Goal: Information Seeking & Learning: Learn about a topic

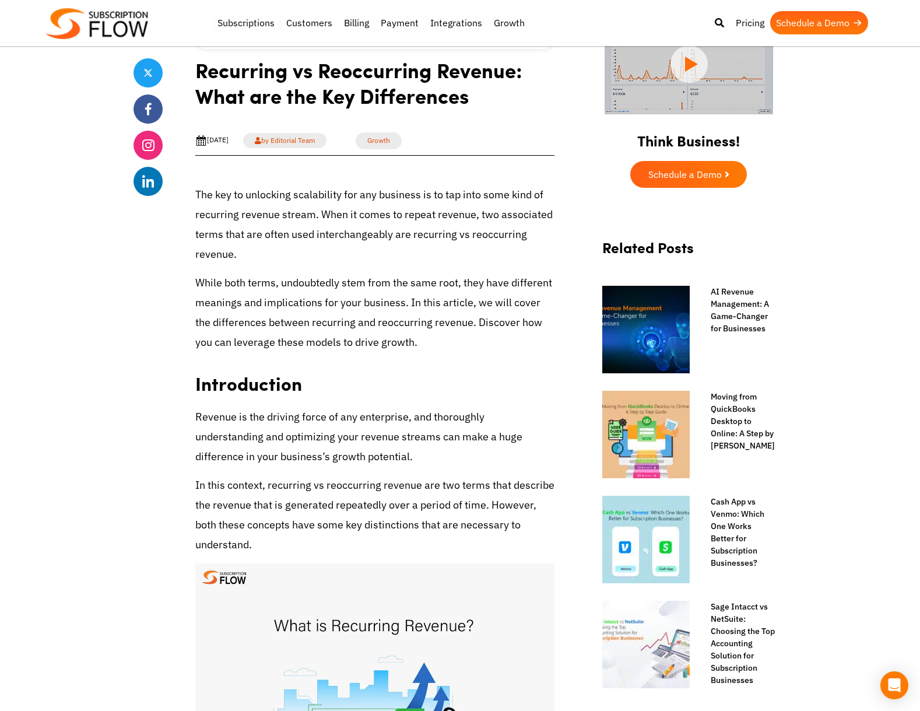
scroll to position [350, 0]
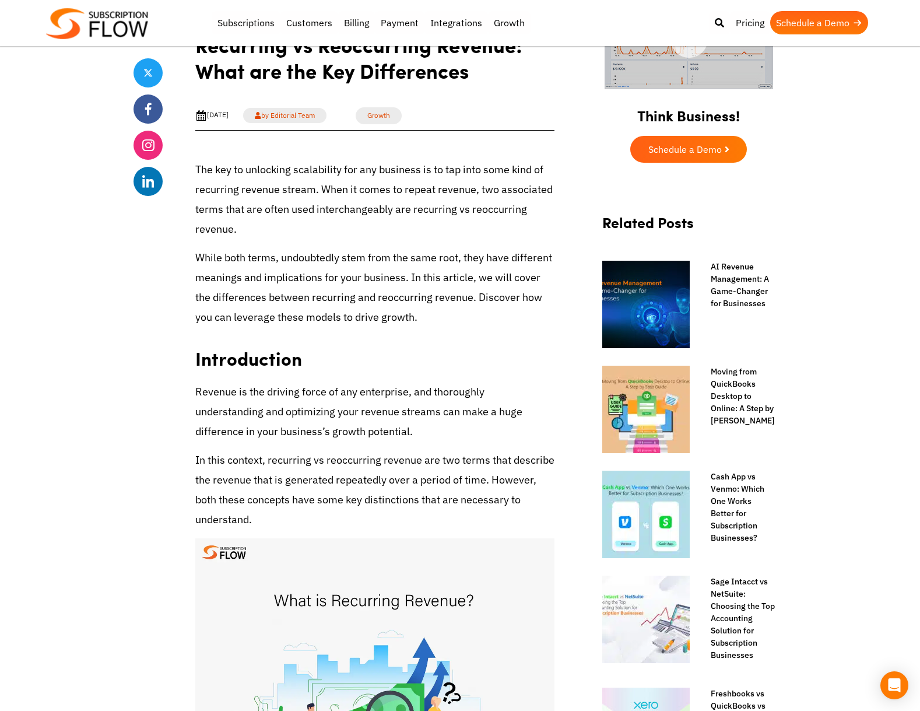
click at [374, 316] on p "While both terms, undoubtedly stem from the same root, they have different mean…" at bounding box center [374, 288] width 359 height 80
drag, startPoint x: 381, startPoint y: 402, endPoint x: 381, endPoint y: 395, distance: 6.4
click at [381, 402] on p "Revenue is the driving force of any enterprise, and thoroughly understanding an…" at bounding box center [374, 412] width 359 height 60
click at [381, 343] on h2 "Introduction" at bounding box center [374, 354] width 359 height 37
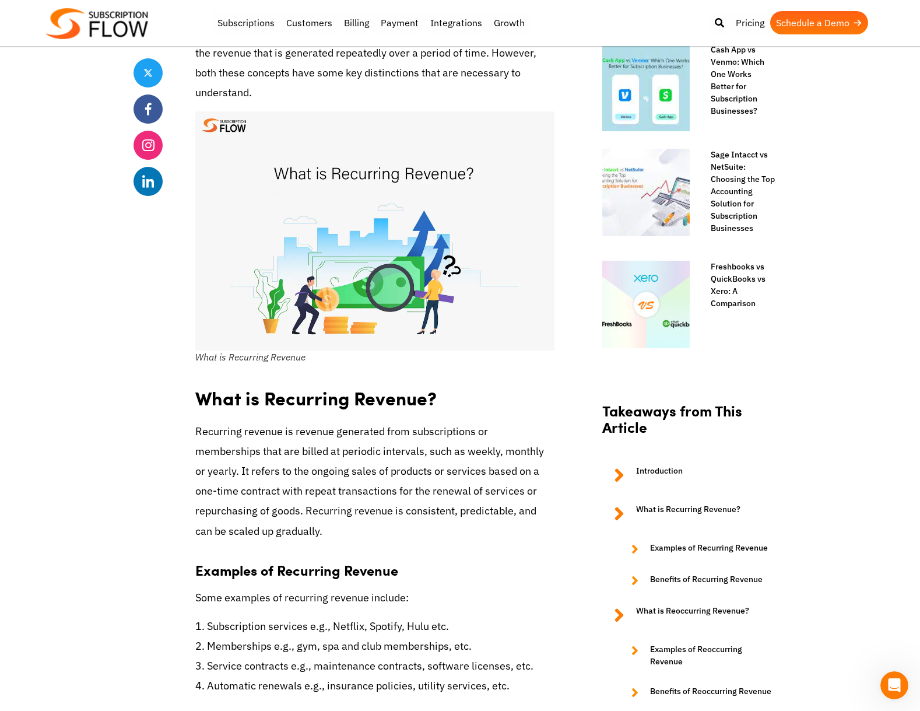
scroll to position [758, 0]
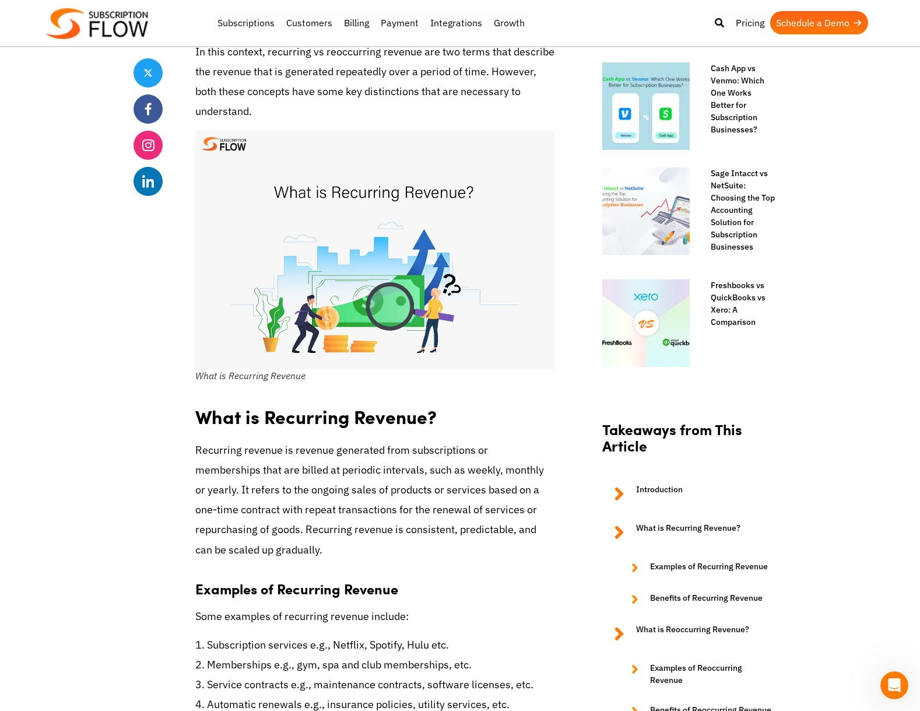
click at [491, 529] on p "Recurring revenue is revenue generated from subscriptions or memberships that a…" at bounding box center [374, 500] width 359 height 120
click at [469, 478] on p "Recurring revenue is revenue generated from subscriptions or memberships that a…" at bounding box center [374, 500] width 359 height 120
click at [494, 572] on h3 "Examples of Recurring Revenue" at bounding box center [374, 582] width 359 height 29
click at [440, 488] on p "Recurring revenue is revenue generated from subscriptions or memberships that a…" at bounding box center [374, 500] width 359 height 120
click at [349, 475] on p "Recurring revenue is revenue generated from subscriptions or memberships that a…" at bounding box center [374, 500] width 359 height 120
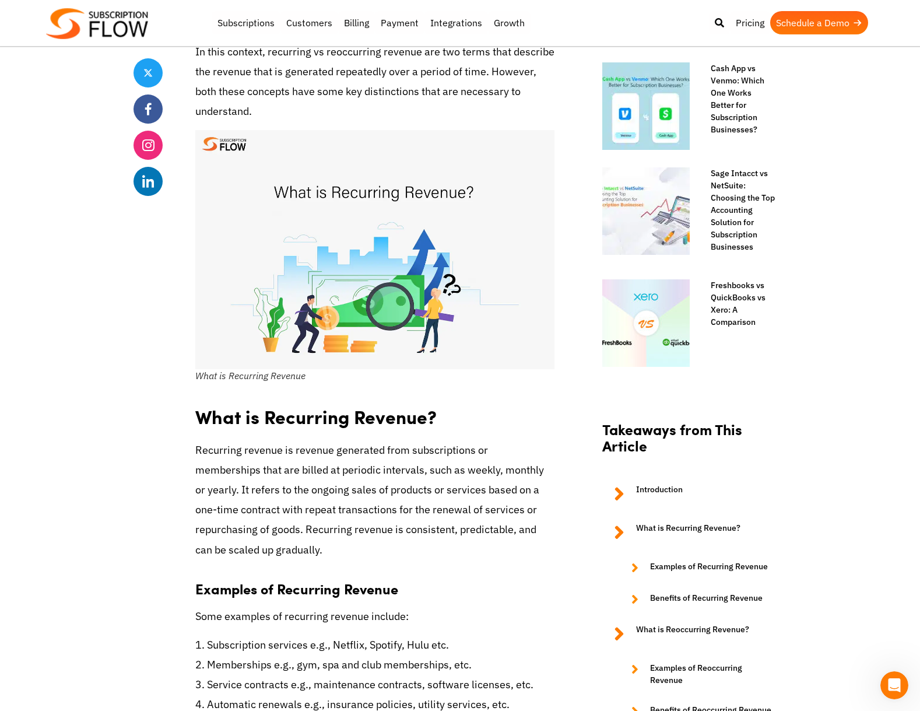
drag, startPoint x: 349, startPoint y: 475, endPoint x: 326, endPoint y: 539, distance: 68.0
click at [326, 539] on p "Recurring revenue is revenue generated from subscriptions or memberships that a…" at bounding box center [374, 500] width 359 height 120
click at [453, 491] on p "Recurring revenue is revenue generated from subscriptions or memberships that a…" at bounding box center [374, 500] width 359 height 120
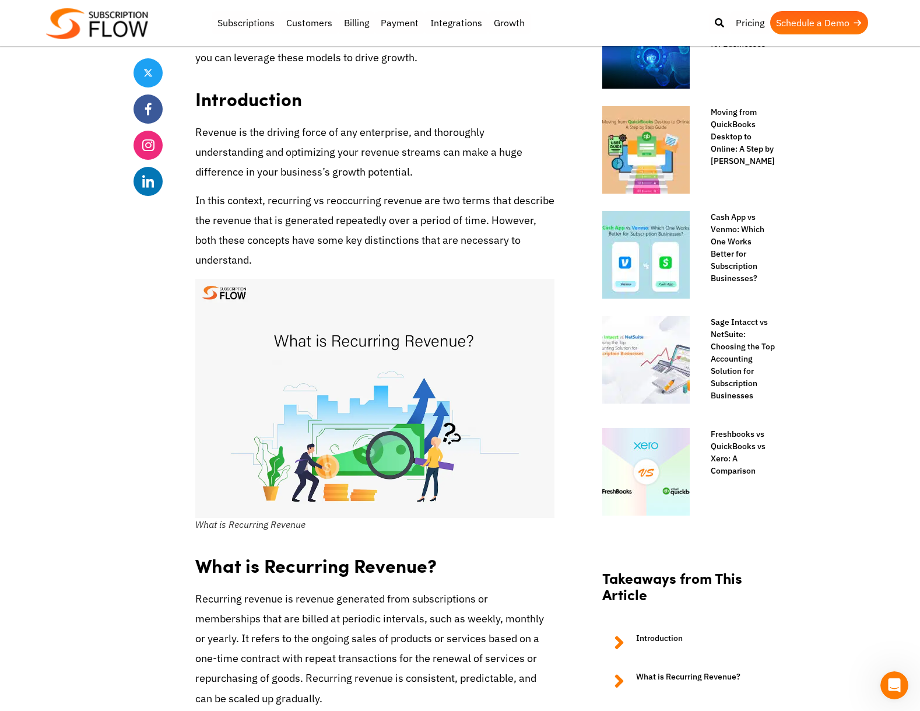
scroll to position [291, 0]
